Goal: Task Accomplishment & Management: Manage account settings

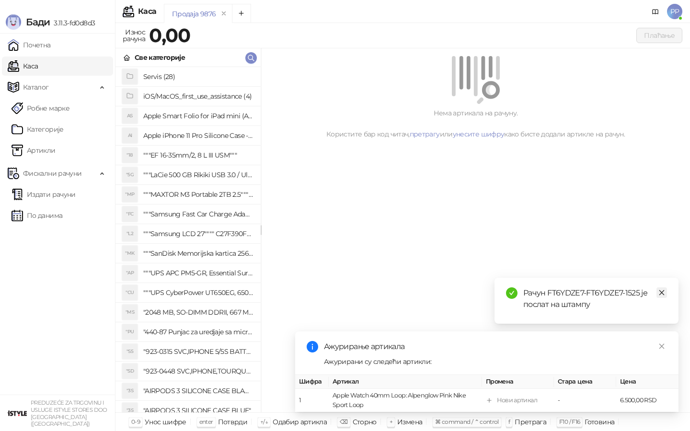
click at [661, 291] on icon "close" at bounding box center [661, 292] width 7 height 7
click at [659, 344] on icon "close" at bounding box center [661, 346] width 7 height 7
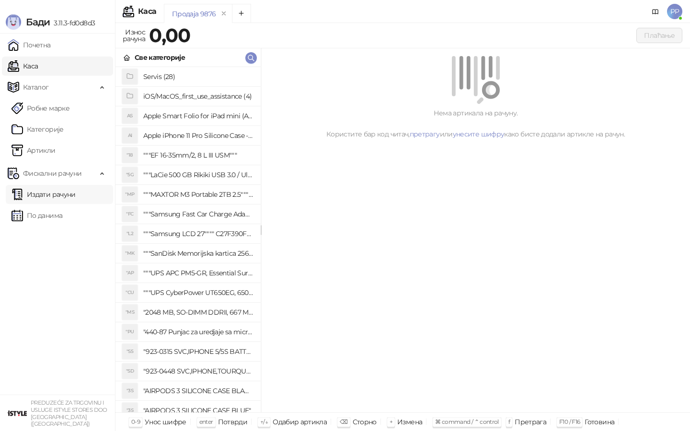
click at [76, 191] on link "Издати рачуни" at bounding box center [43, 194] width 64 height 19
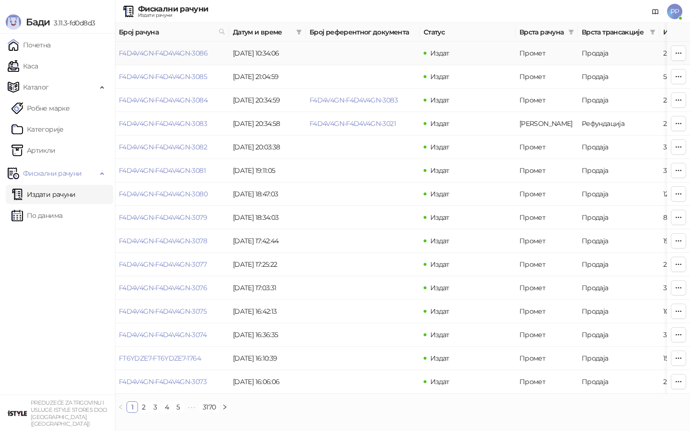
click at [167, 55] on link "F4D4V4GN-F4D4V4GN-3086" at bounding box center [163, 53] width 89 height 9
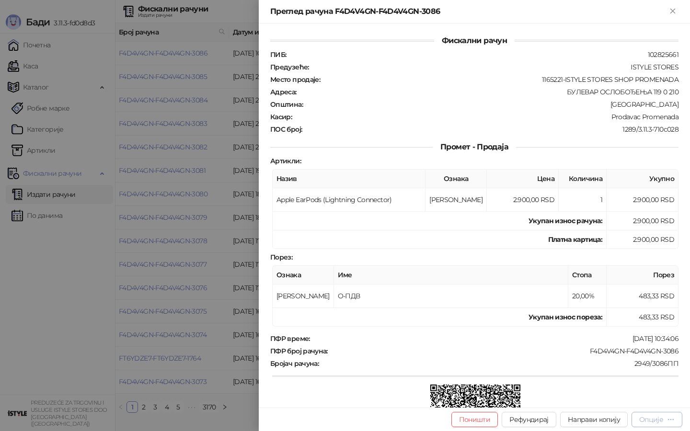
click at [653, 419] on div "Опције" at bounding box center [651, 419] width 24 height 9
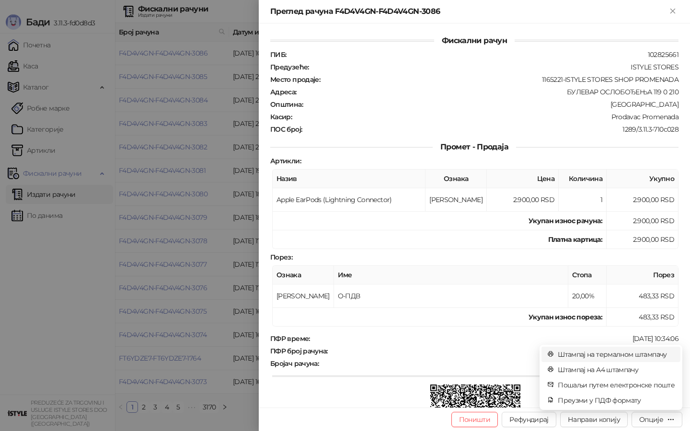
click at [639, 353] on span "Штампај на термалном штампачу" at bounding box center [616, 354] width 117 height 11
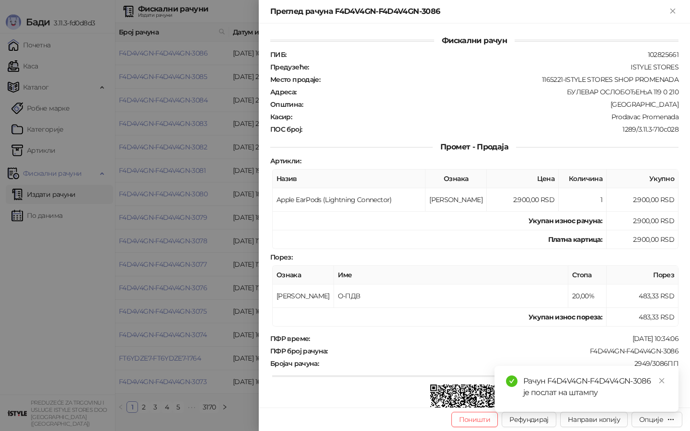
click at [105, 310] on div at bounding box center [345, 215] width 690 height 431
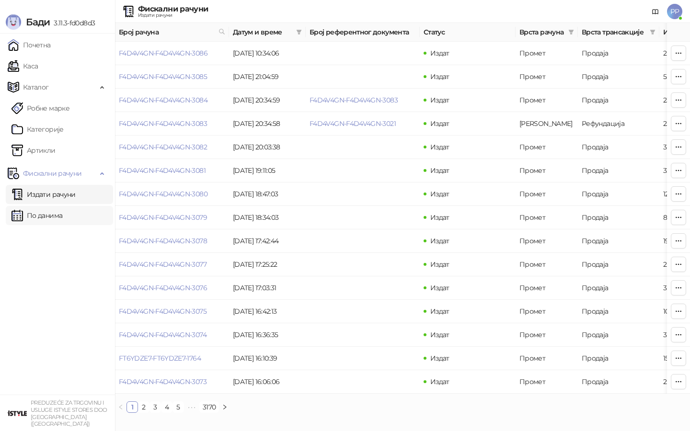
click at [62, 218] on link "По данима" at bounding box center [36, 215] width 51 height 19
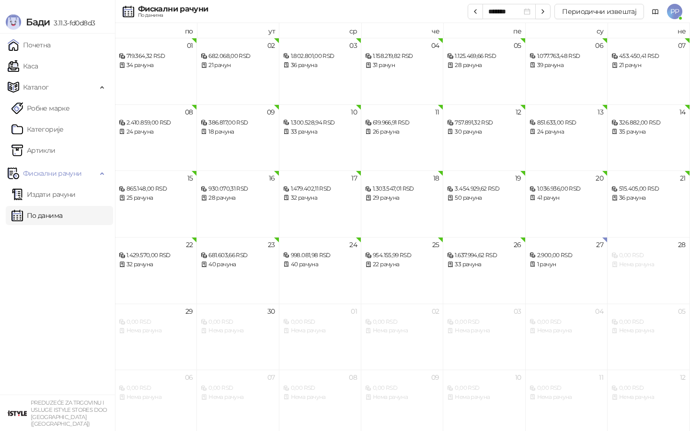
click at [672, 14] on span "PP" at bounding box center [674, 11] width 15 height 15
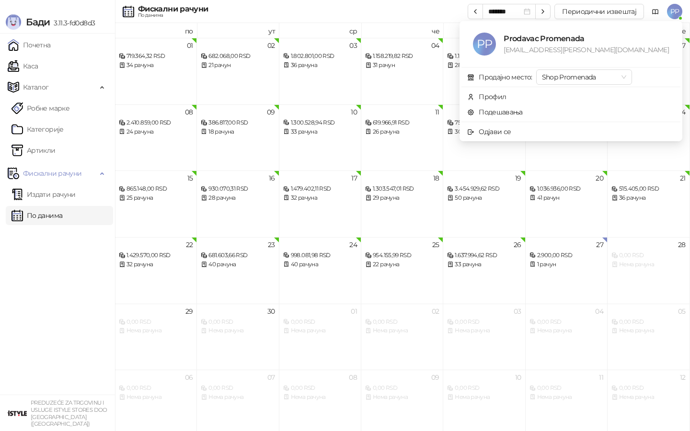
click at [669, 13] on span "PP" at bounding box center [674, 11] width 15 height 15
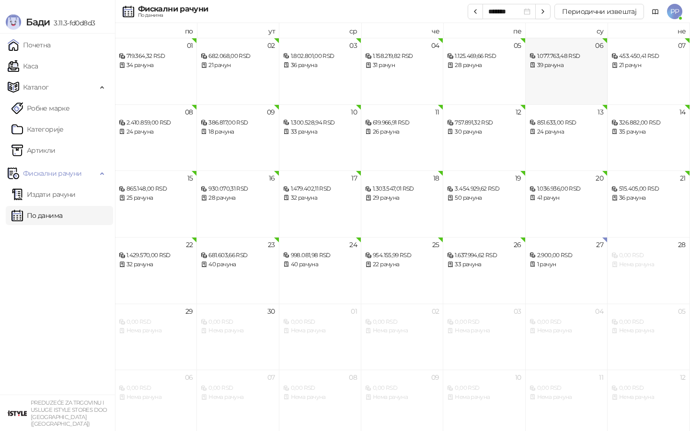
click at [579, 110] on div "851.633,00 RSD 24 рачуна" at bounding box center [566, 123] width 74 height 28
click at [579, 110] on div at bounding box center [345, 215] width 690 height 431
drag, startPoint x: 573, startPoint y: 99, endPoint x: 573, endPoint y: 112, distance: 12.9
click at [573, 112] on body "[PERSON_NAME] 3.11.3-fd0d8d3 Почетна Каса Каталог Робне марке Категорије Артикл…" at bounding box center [345, 218] width 690 height 436
click at [573, 112] on div "851.633,00 RSD 24 рачуна" at bounding box center [566, 123] width 74 height 28
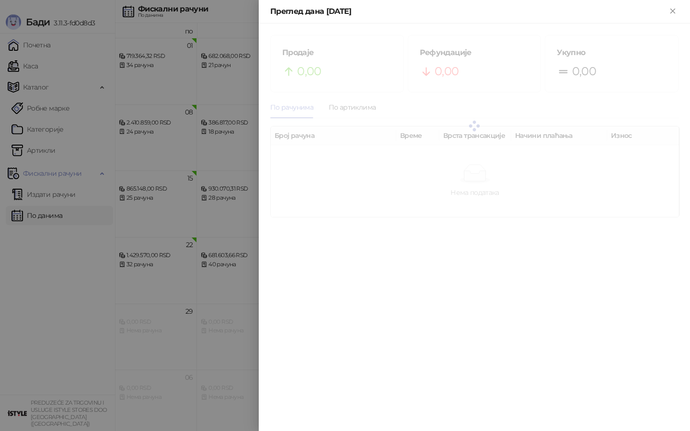
click at [573, 112] on div at bounding box center [474, 126] width 408 height 183
click at [565, 111] on div at bounding box center [474, 126] width 408 height 183
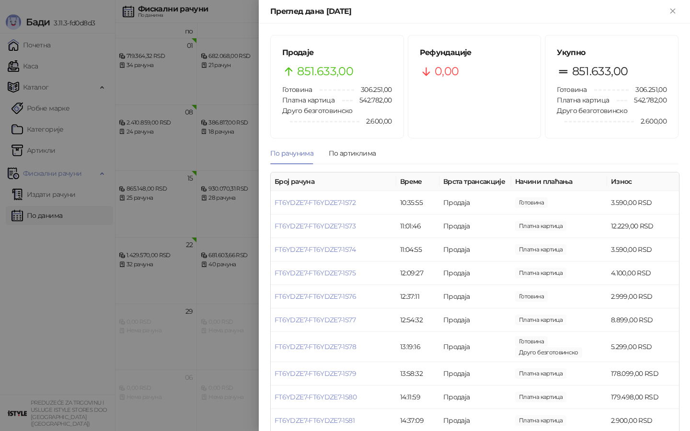
click at [672, 12] on icon "Close" at bounding box center [672, 11] width 9 height 9
click at [376, 0] on div "Преглед дана [DATE]" at bounding box center [474, 11] width 431 height 23
drag, startPoint x: 235, startPoint y: 77, endPoint x: 329, endPoint y: 256, distance: 202.1
click at [235, 78] on div at bounding box center [345, 215] width 690 height 431
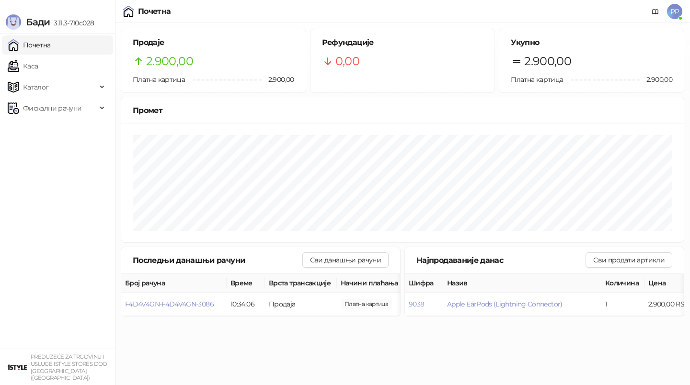
click at [672, 9] on span "PP" at bounding box center [674, 11] width 15 height 15
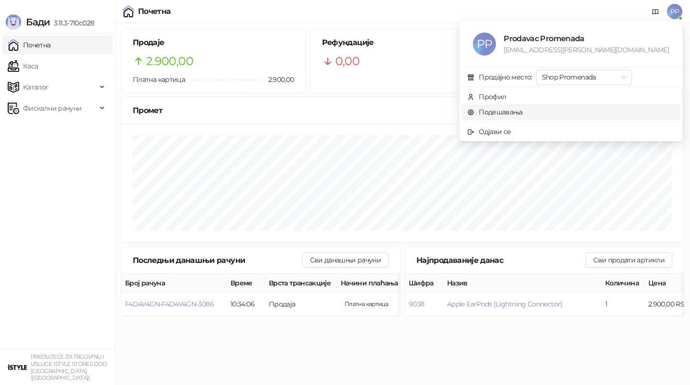
click at [523, 114] on link "Подешавања" at bounding box center [495, 112] width 56 height 9
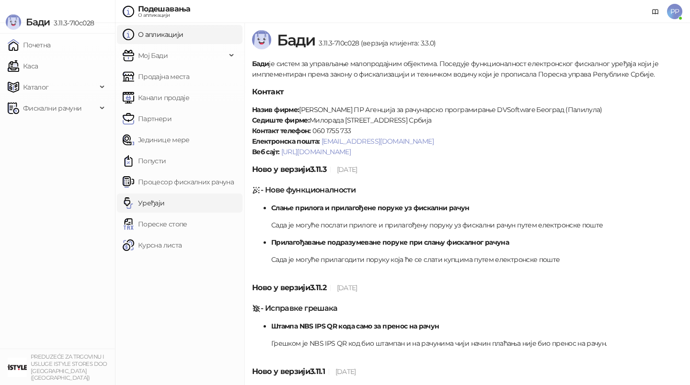
click at [165, 205] on link "Уређаји" at bounding box center [144, 203] width 42 height 19
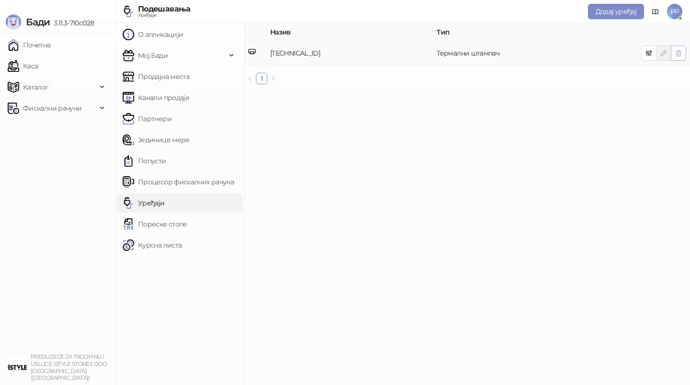
click at [678, 54] on icon "button" at bounding box center [679, 53] width 8 height 8
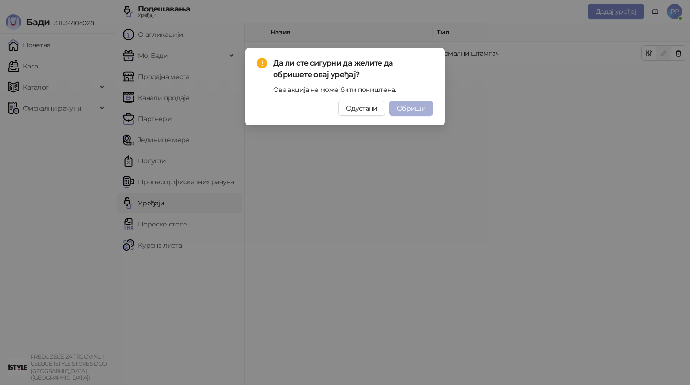
click at [416, 100] on div "Да ли сте сигурни да желите да обришете овај уређај? Ова акција не може бити по…" at bounding box center [345, 86] width 176 height 58
click at [415, 108] on span "Обриши" at bounding box center [411, 108] width 29 height 9
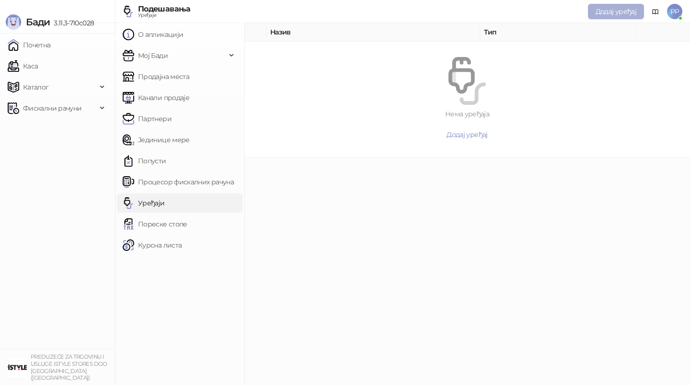
click at [623, 10] on span "Додај уређај" at bounding box center [616, 11] width 41 height 9
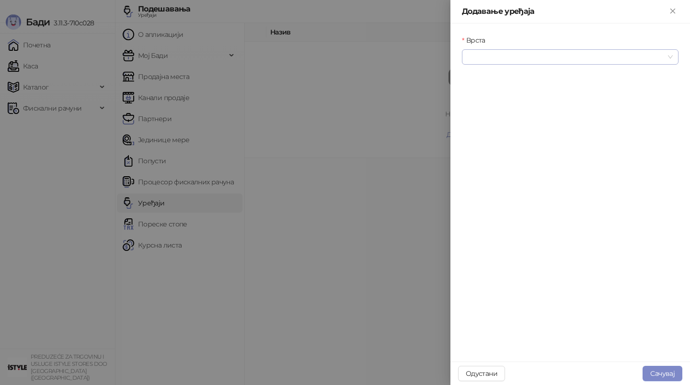
click at [616, 56] on input "Врста" at bounding box center [566, 57] width 196 height 14
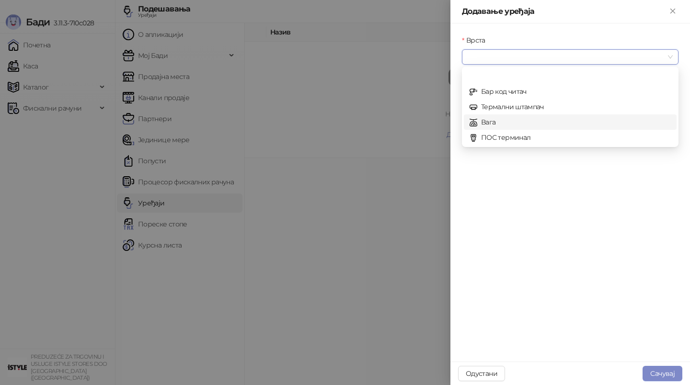
click at [551, 115] on div "Вага" at bounding box center [570, 122] width 213 height 15
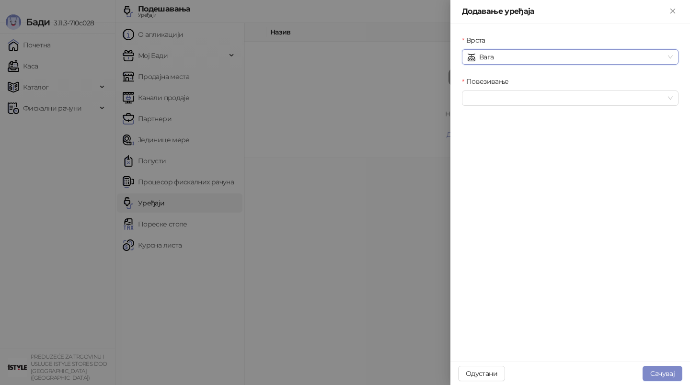
click at [574, 63] on span "Вага" at bounding box center [570, 57] width 205 height 14
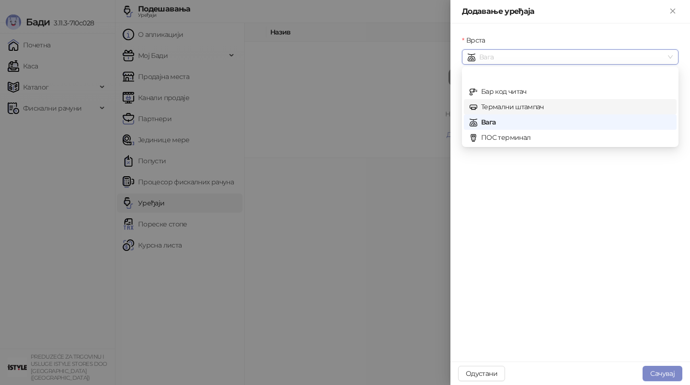
click at [513, 103] on div "Термални штампач" at bounding box center [570, 107] width 201 height 11
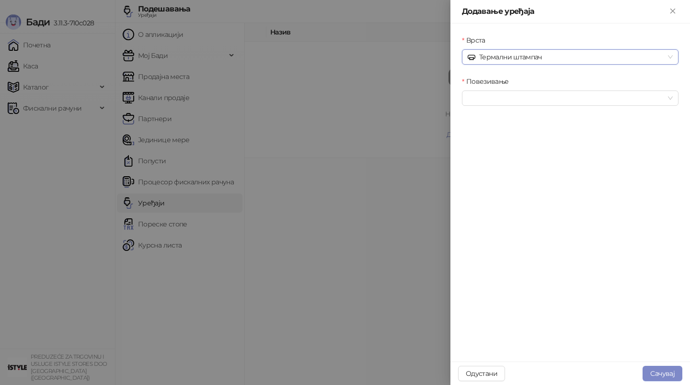
click at [509, 113] on div "Повезивање" at bounding box center [570, 96] width 220 height 41
click at [509, 103] on input "Повезивање" at bounding box center [566, 98] width 196 height 14
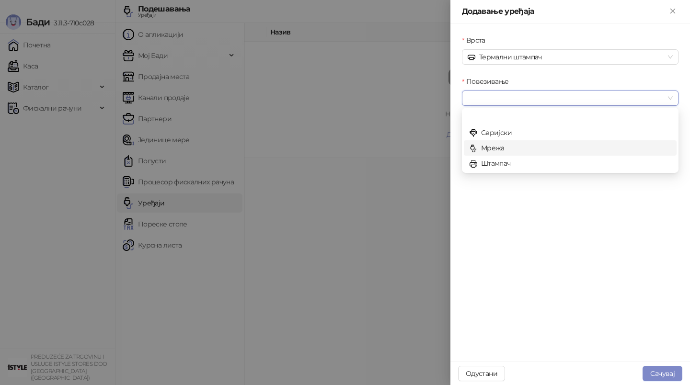
click at [503, 147] on div "Мрежа" at bounding box center [570, 148] width 201 height 11
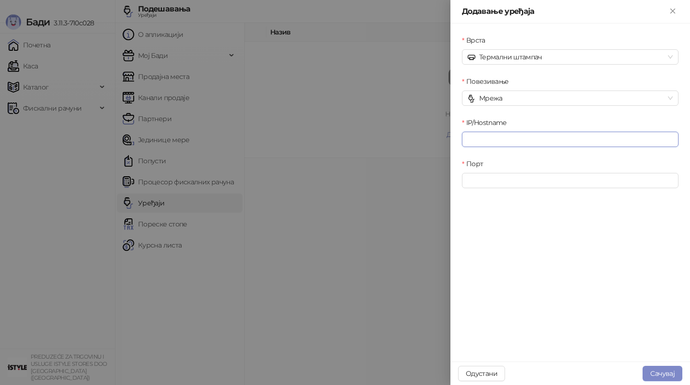
click at [495, 134] on input "IP/Hostname" at bounding box center [570, 139] width 217 height 15
type input "**********"
click at [509, 175] on input "Порт" at bounding box center [570, 180] width 217 height 15
type input "****"
click button "submit" at bounding box center [0, 0] width 0 height 0
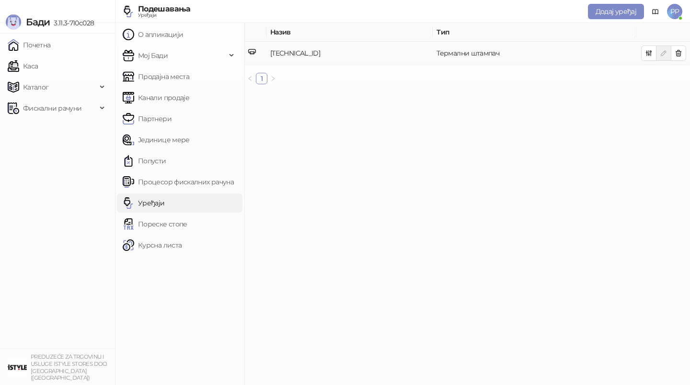
click at [639, 58] on td at bounding box center [663, 53] width 54 height 23
click at [650, 56] on icon "button" at bounding box center [649, 53] width 8 height 8
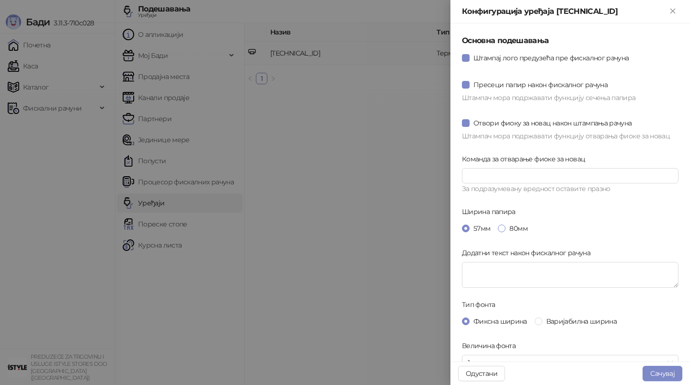
click at [516, 225] on span "80мм" at bounding box center [517, 228] width 25 height 11
click at [565, 325] on span "Варијабилна ширина" at bounding box center [581, 321] width 78 height 11
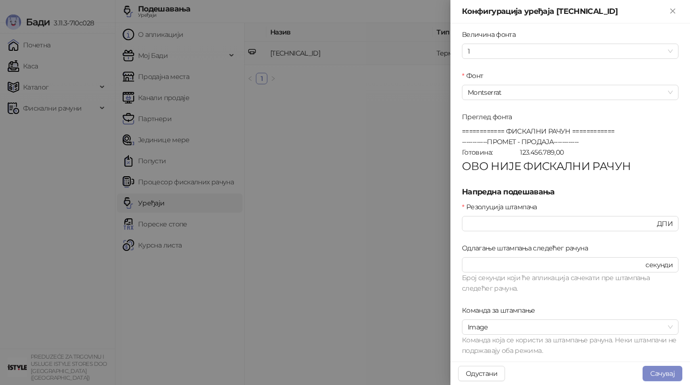
scroll to position [329, 0]
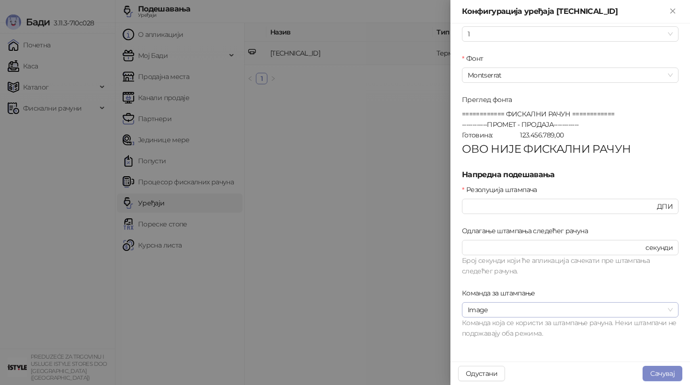
click at [561, 304] on span "Image" at bounding box center [570, 310] width 205 height 14
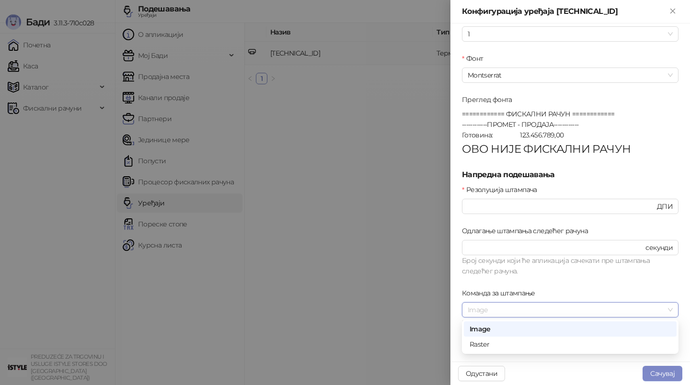
click at [562, 304] on span "Image" at bounding box center [570, 310] width 205 height 14
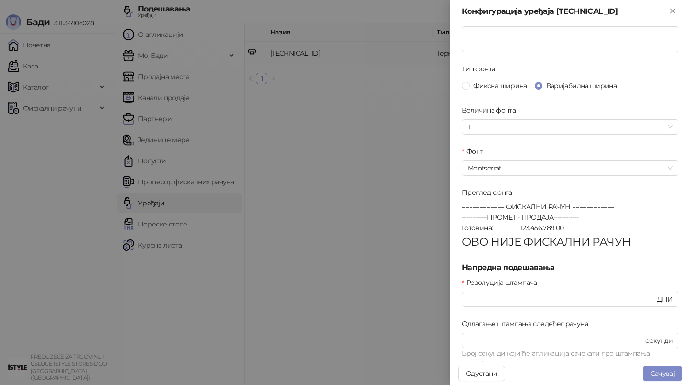
scroll to position [301, 0]
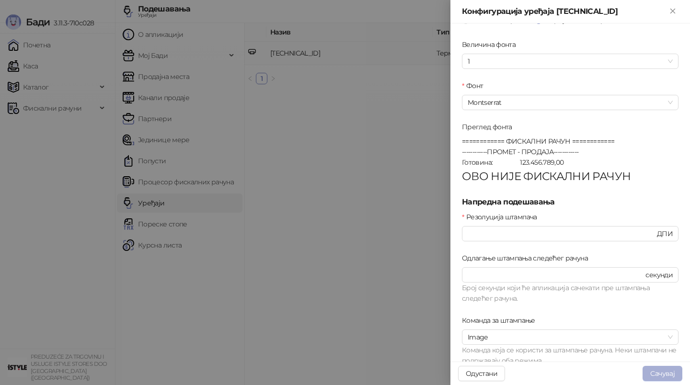
click at [677, 373] on button "Сачувај" at bounding box center [663, 373] width 40 height 15
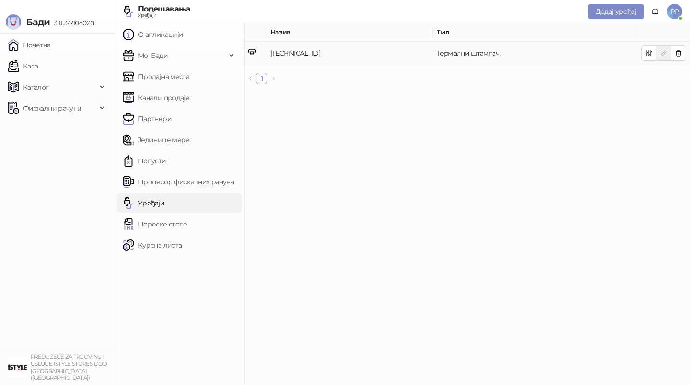
click at [402, 278] on main "Назив Тип 172.20.252.81:9100 Термални штампач 1" at bounding box center [467, 204] width 446 height 362
click at [34, 64] on link "Каса" at bounding box center [23, 66] width 30 height 19
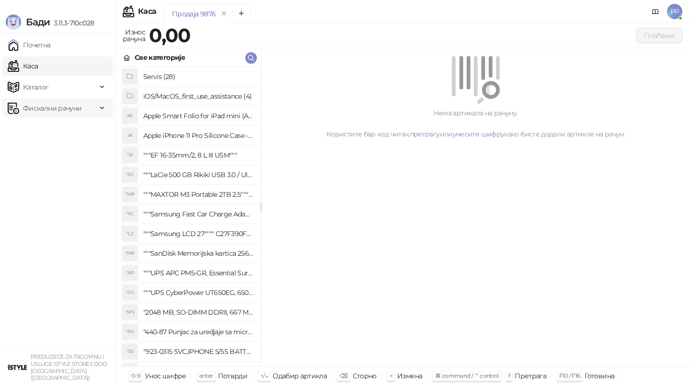
click at [70, 109] on span "Фискални рачуни" at bounding box center [52, 108] width 58 height 19
click at [66, 134] on link "Издати рачуни" at bounding box center [43, 129] width 64 height 19
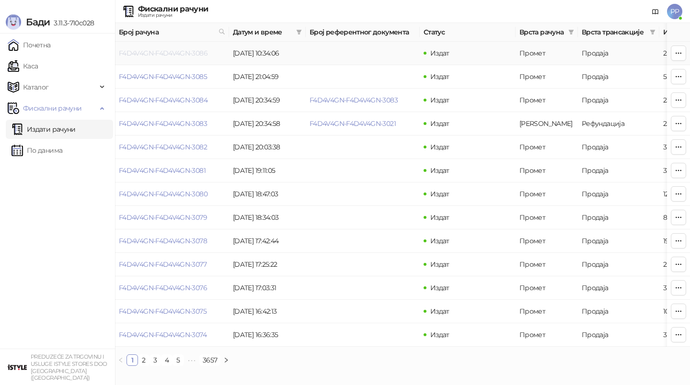
click at [182, 54] on link "F4D4V4GN-F4D4V4GN-3086" at bounding box center [163, 53] width 89 height 9
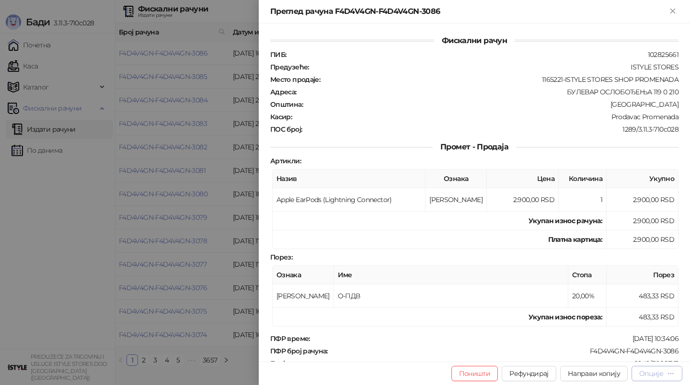
click at [667, 371] on icon "button" at bounding box center [671, 374] width 8 height 8
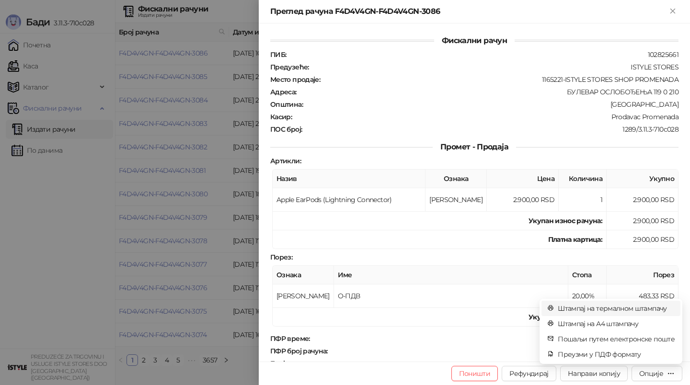
click at [650, 309] on span "Штампај на термалном штампачу" at bounding box center [616, 308] width 117 height 11
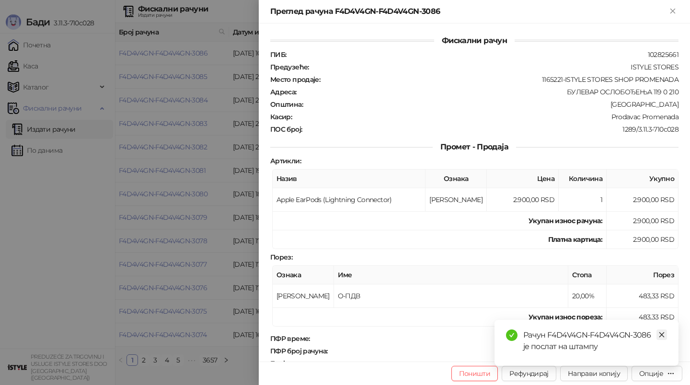
click at [661, 333] on icon "close" at bounding box center [661, 335] width 7 height 7
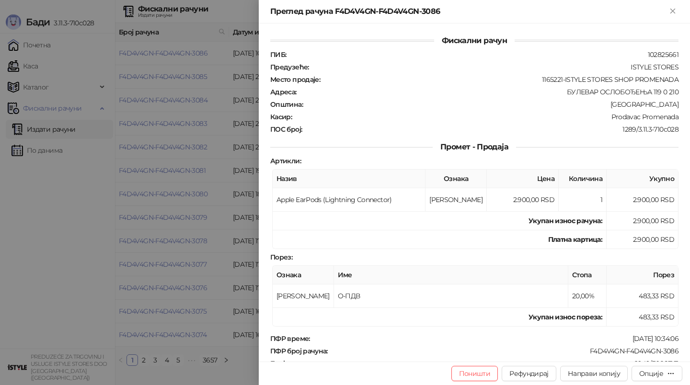
click at [221, 261] on div at bounding box center [345, 192] width 690 height 385
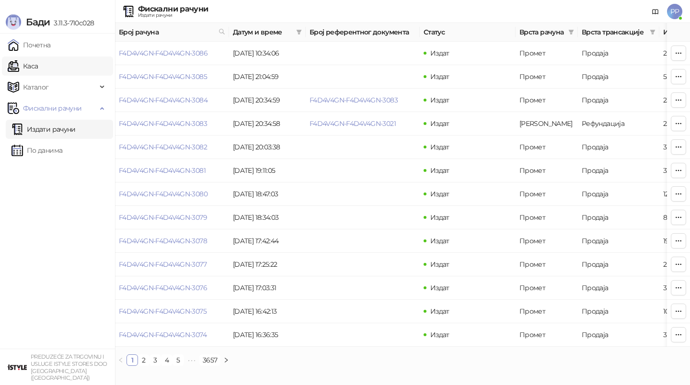
click at [38, 68] on link "Каса" at bounding box center [23, 66] width 30 height 19
